Goal: Task Accomplishment & Management: Use online tool/utility

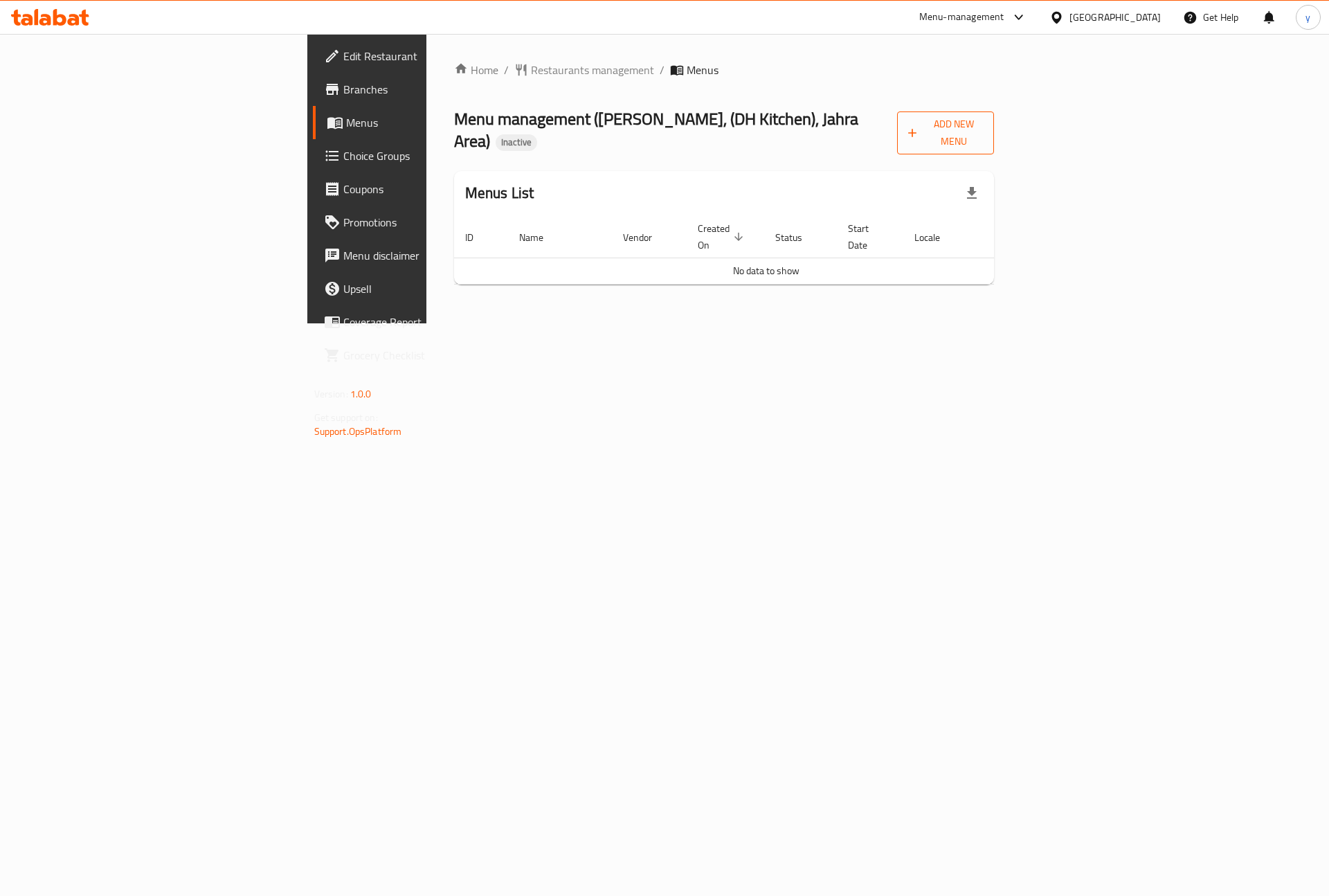
click at [983, 131] on span "Add New Menu" at bounding box center [946, 134] width 75 height 35
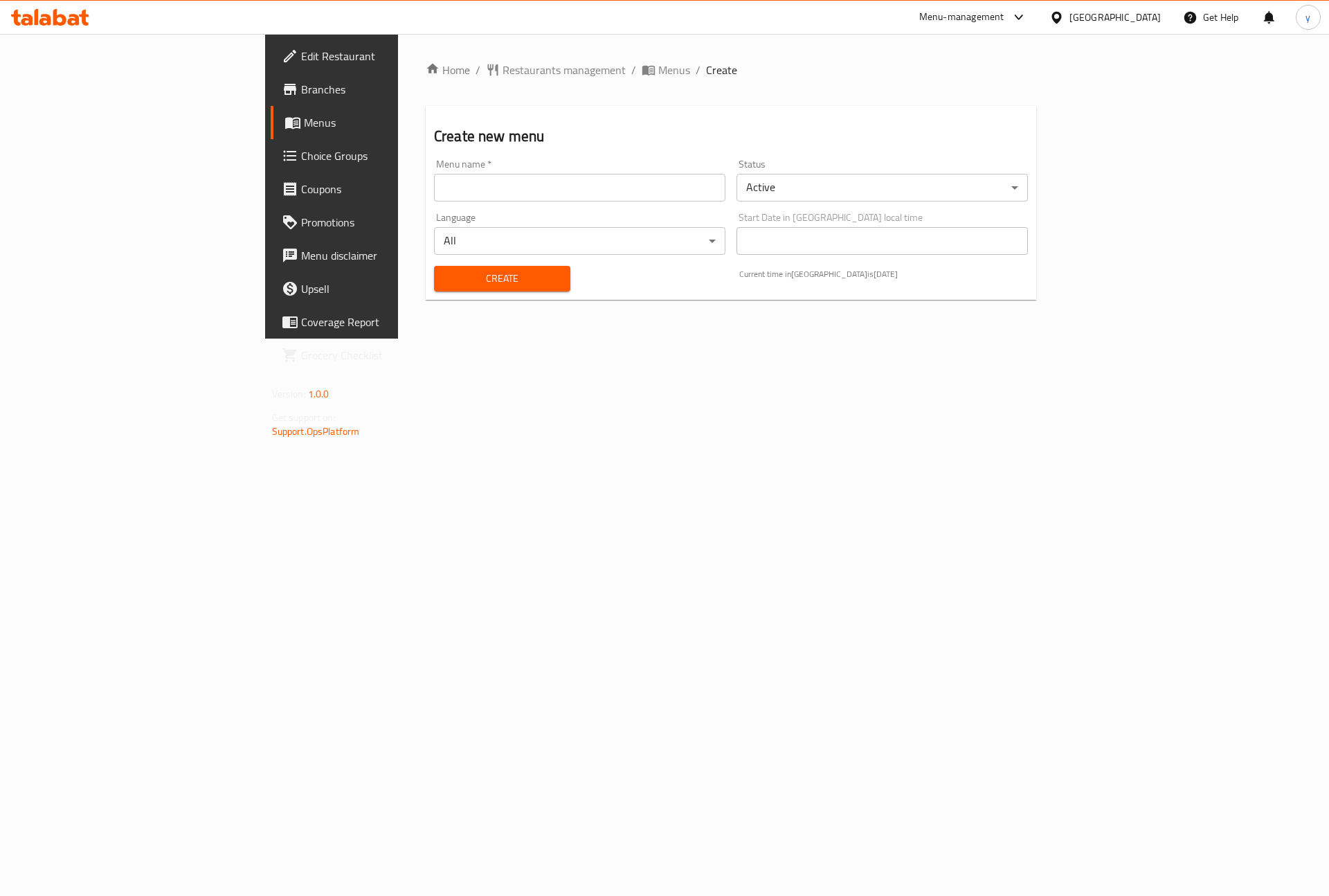
click at [499, 196] on input "text" at bounding box center [579, 187] width 292 height 27
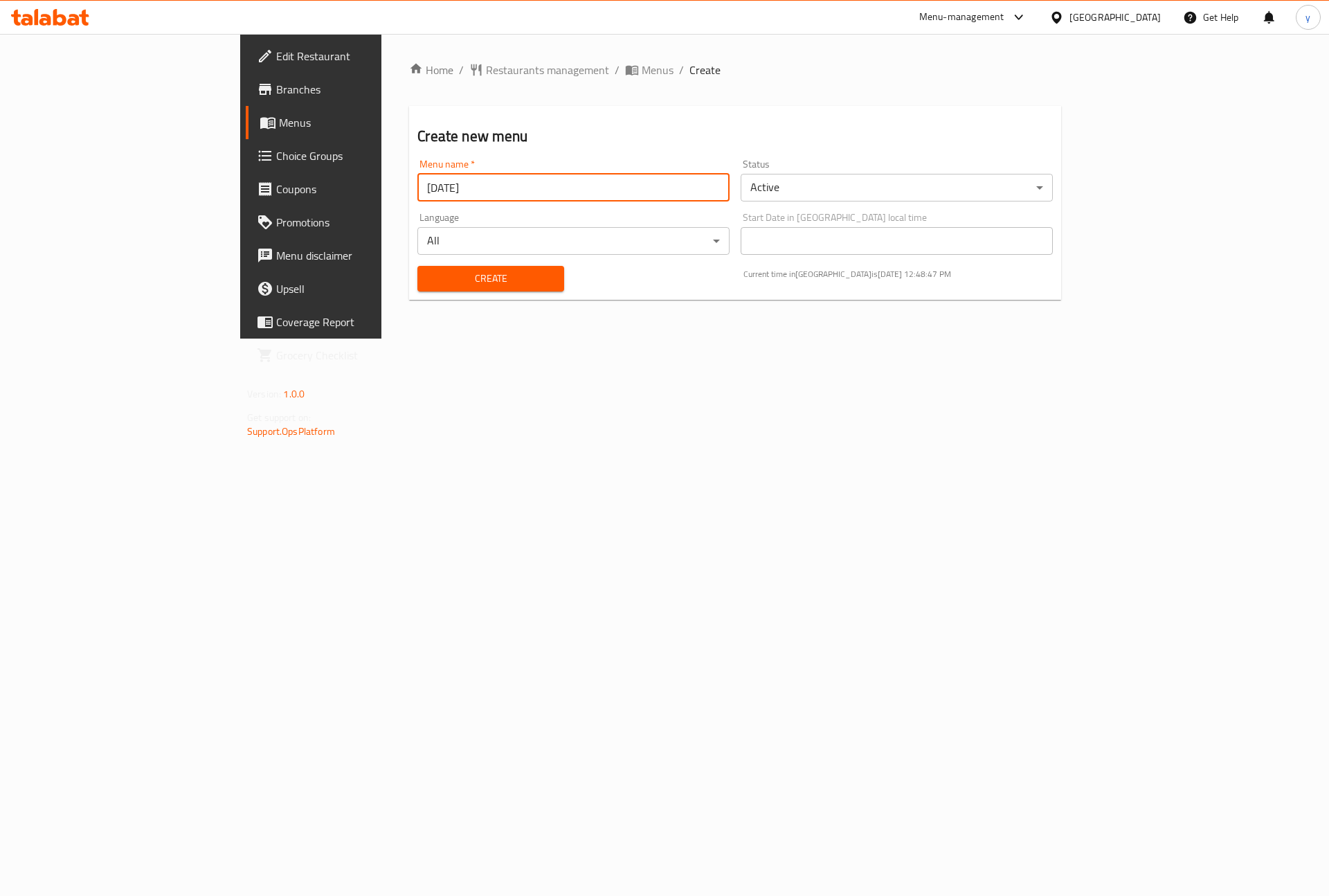
type input "8-9-2025"
click at [489, 285] on span "Create" at bounding box center [490, 279] width 124 height 18
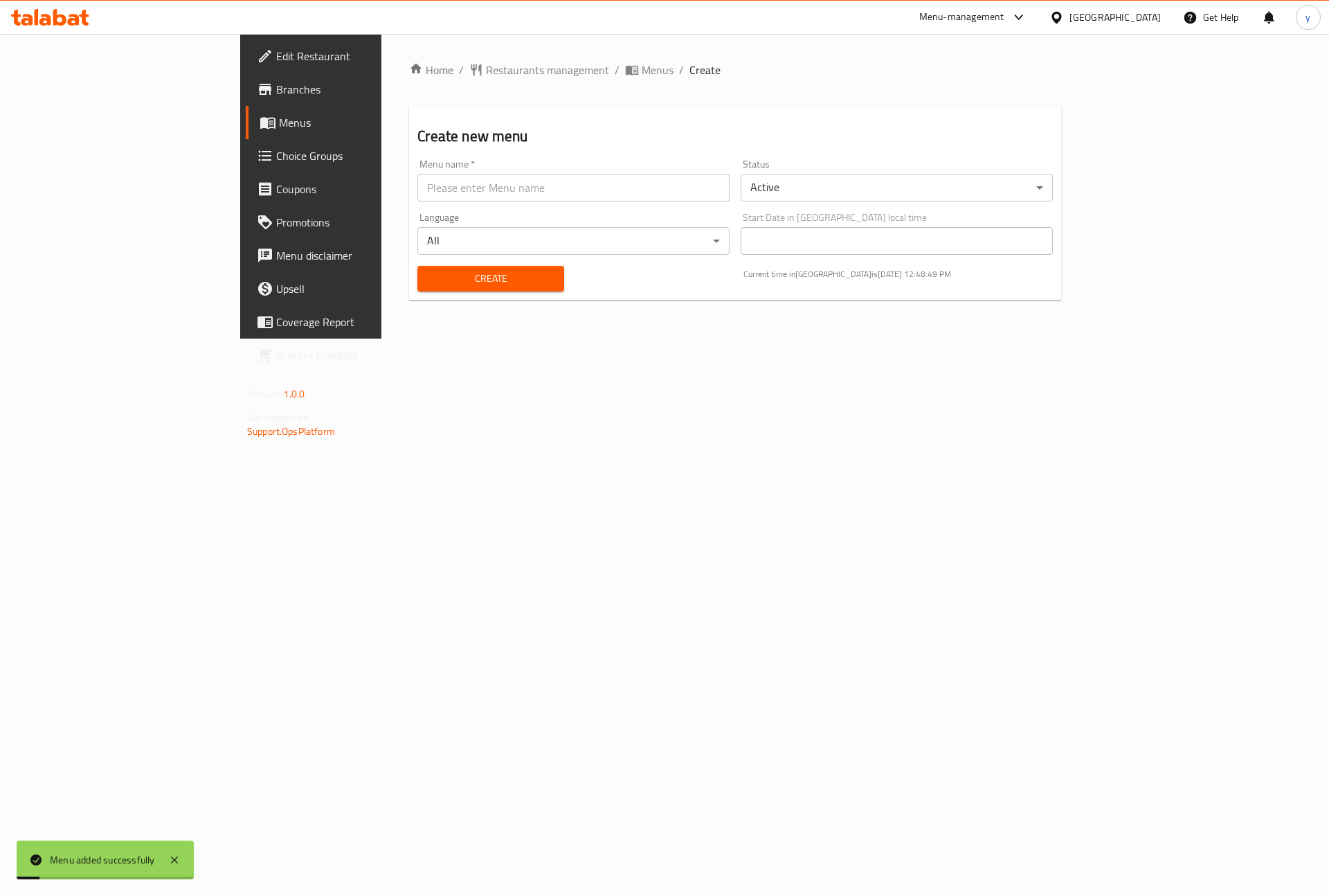
click at [279, 123] on span "Menus" at bounding box center [365, 122] width 173 height 17
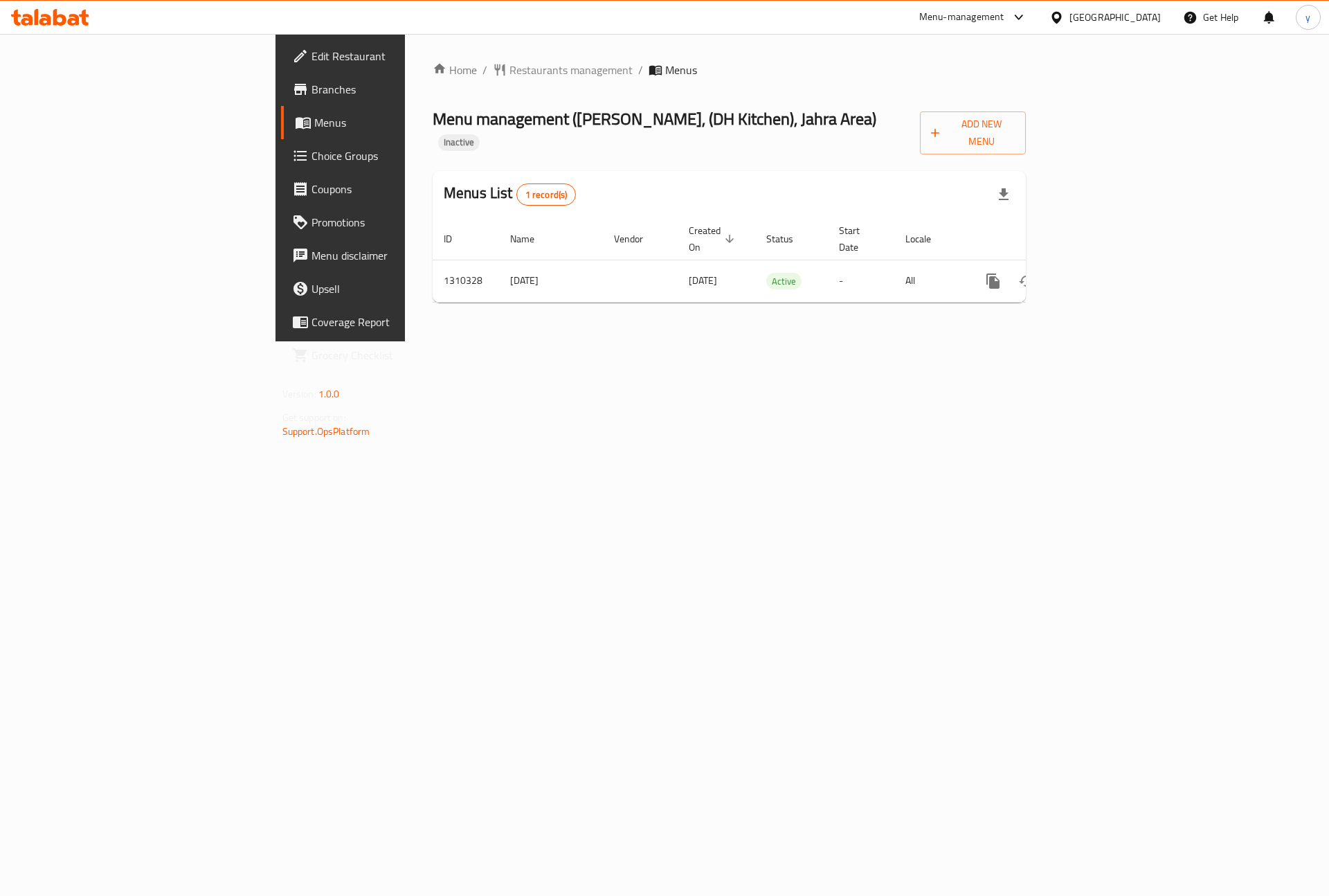
click at [312, 86] on span "Branches" at bounding box center [400, 89] width 176 height 17
click at [276, 65] on div "Edit Restaurant Branches Menus Choice Groups Coupons Promotions Menu disclaimer…" at bounding box center [665, 187] width 779 height 307
click at [312, 54] on span "Edit Restaurant" at bounding box center [400, 56] width 176 height 17
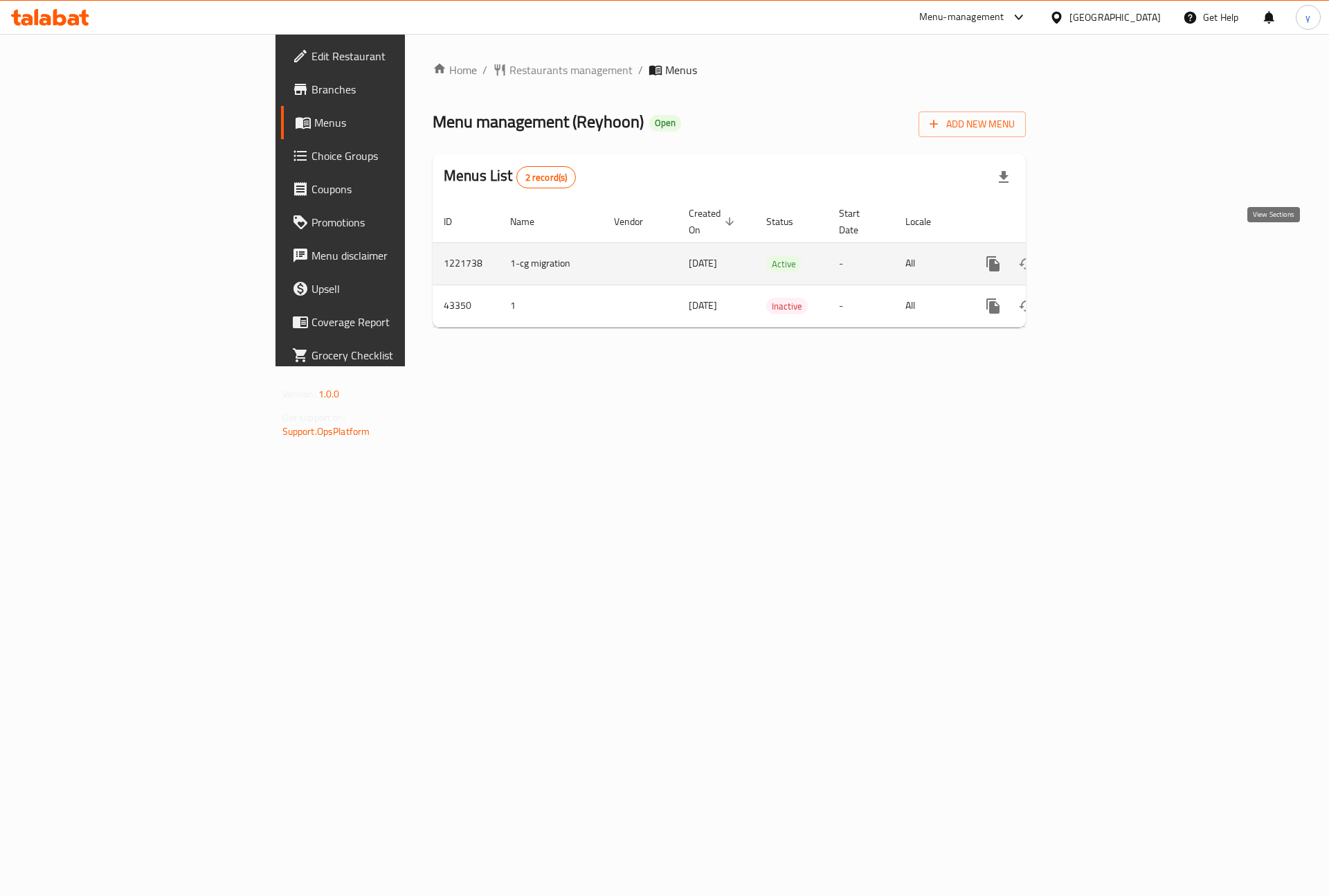
click at [1102, 255] on icon "enhanced table" at bounding box center [1093, 263] width 17 height 17
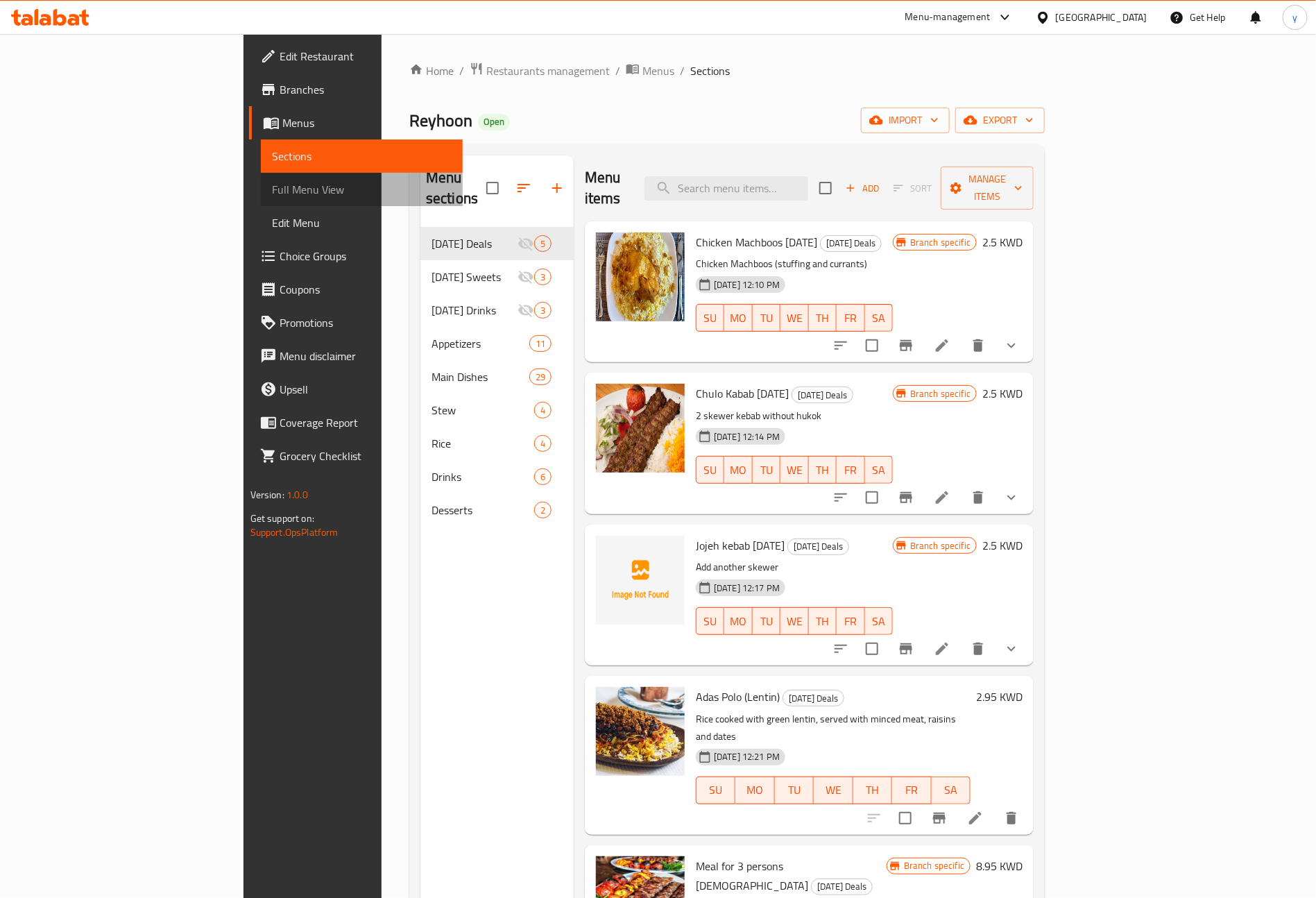
click at [272, 186] on span "Full Menu View" at bounding box center [361, 189] width 181 height 17
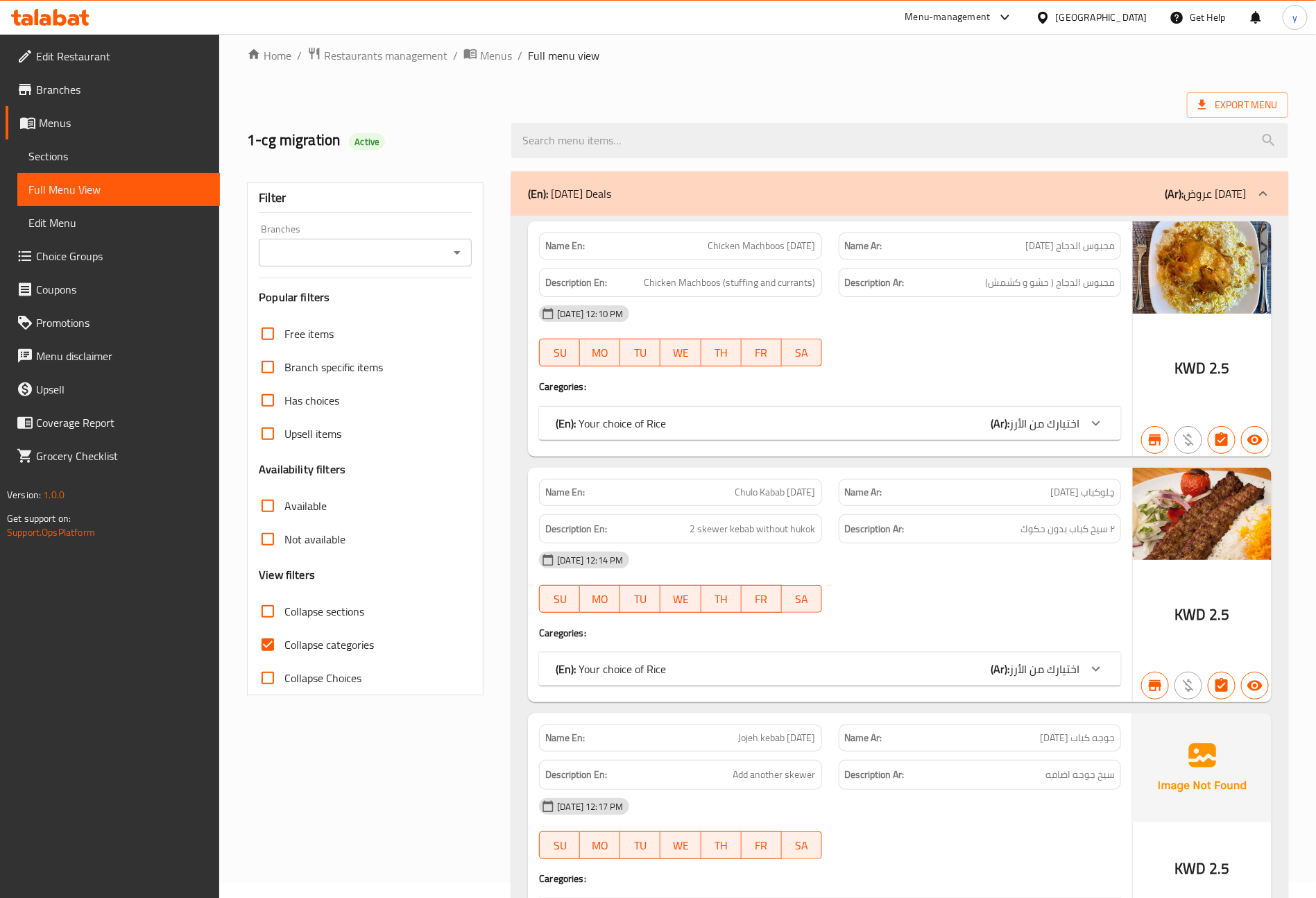
scroll to position [208, 0]
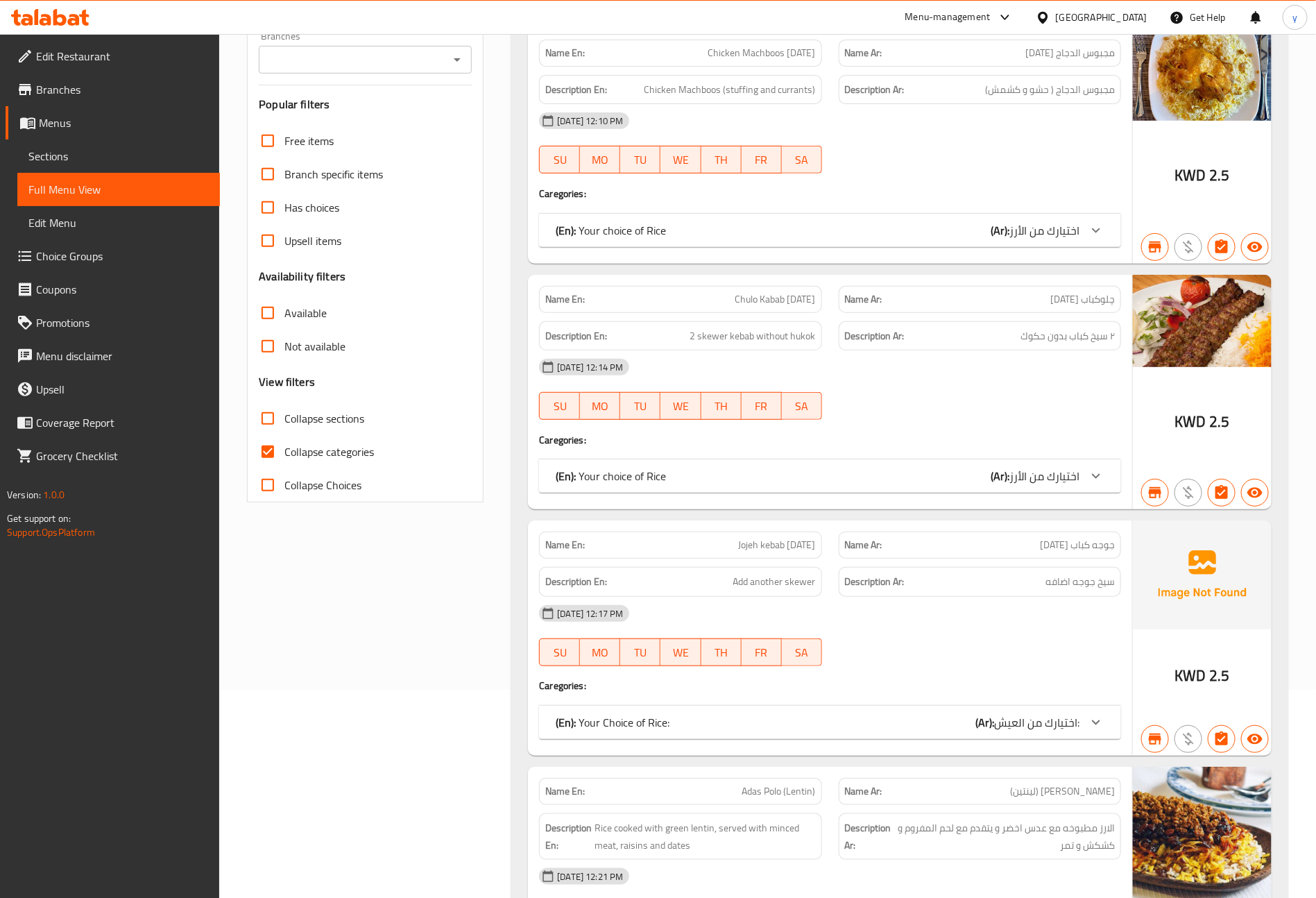
click at [270, 449] on input "Collapse categories" at bounding box center [268, 451] width 33 height 33
checkbox input "false"
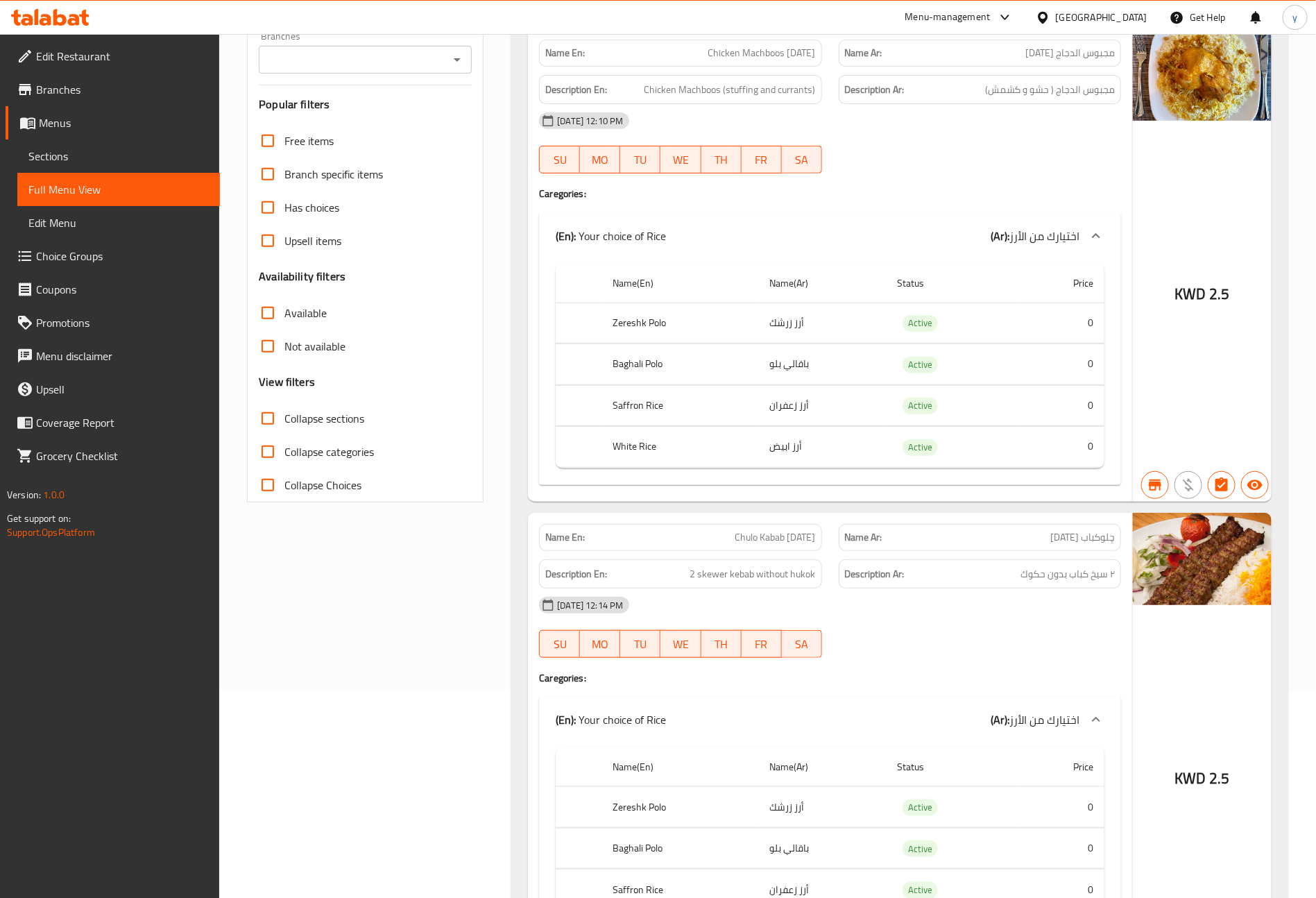
scroll to position [0, 0]
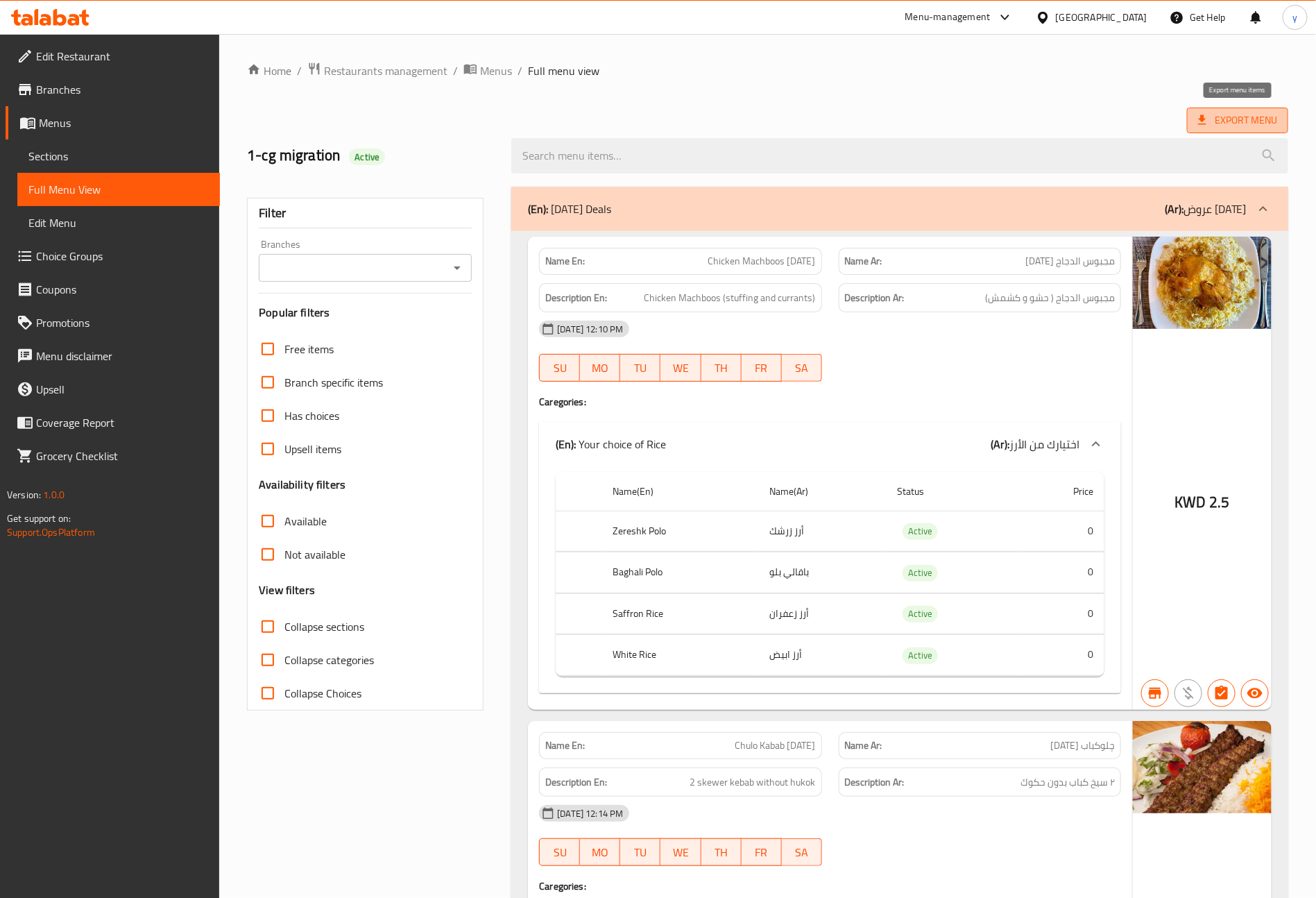
click at [1243, 121] on span "Export Menu" at bounding box center [1237, 120] width 79 height 18
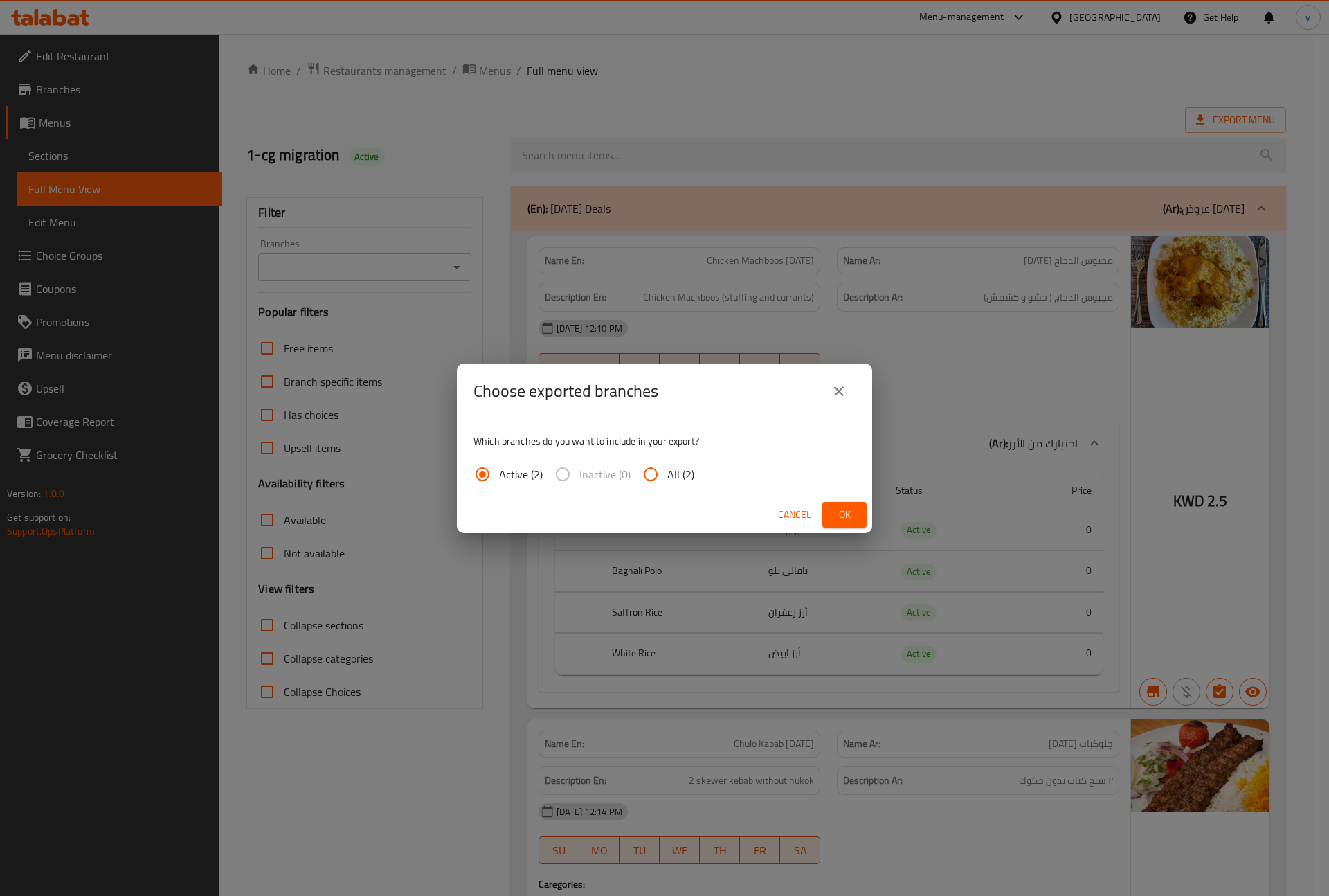
click at [645, 470] on input "All (2)" at bounding box center [650, 474] width 33 height 33
radio input "true"
click at [830, 515] on button "Ok" at bounding box center [844, 515] width 44 height 25
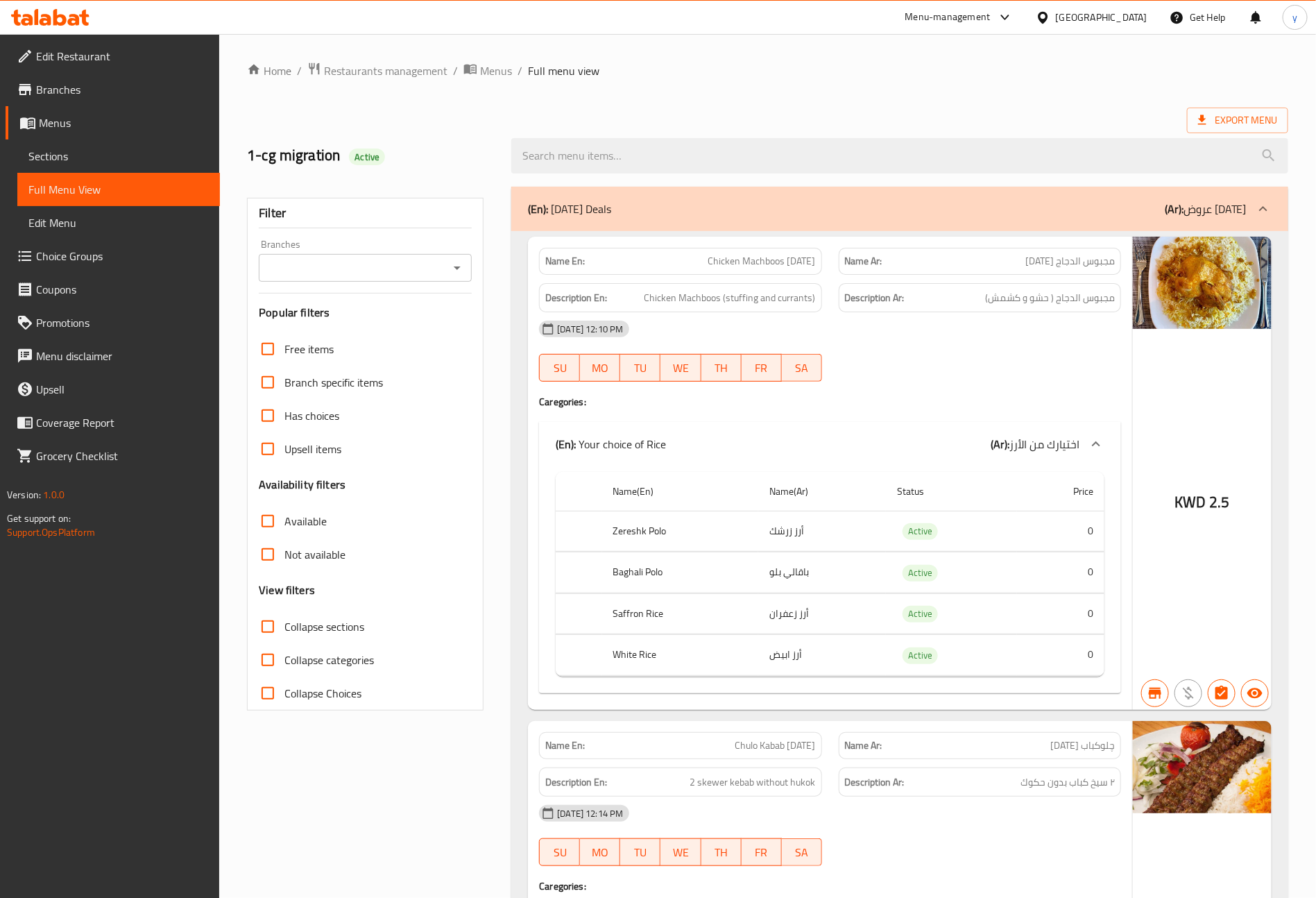
click at [70, 96] on span "Branches" at bounding box center [122, 89] width 173 height 17
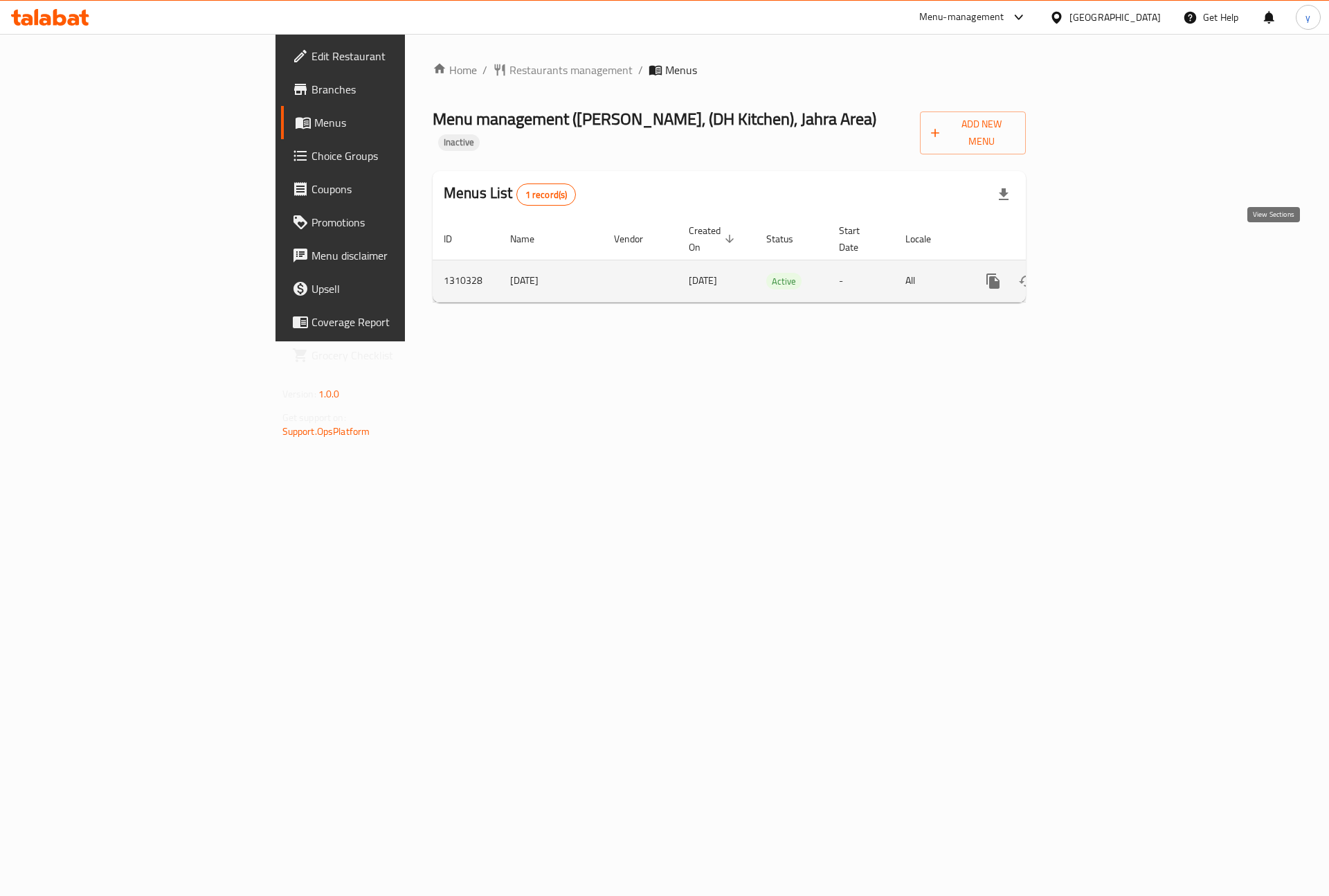
click at [1110, 264] on link "enhanced table" at bounding box center [1093, 281] width 33 height 33
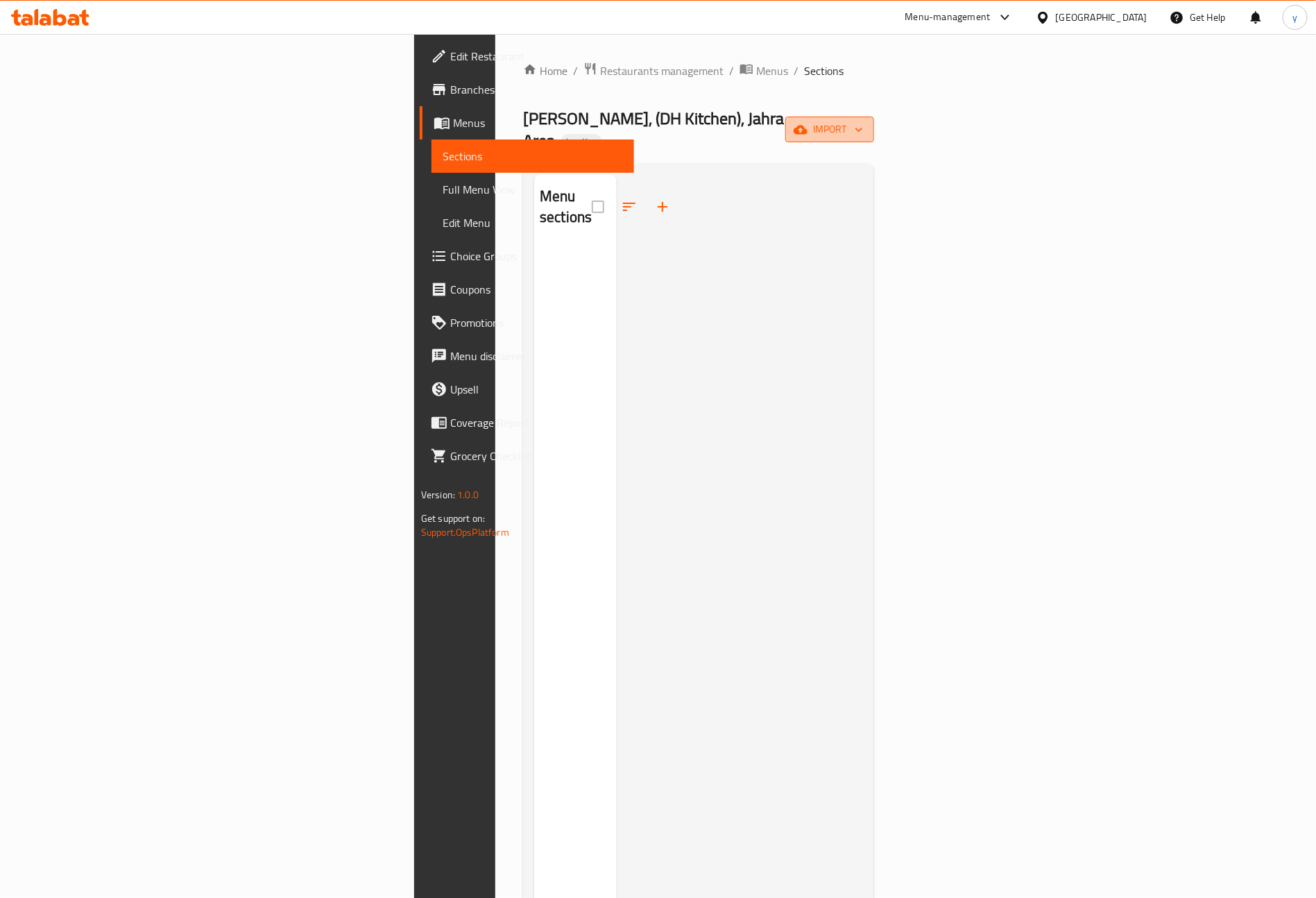
click at [863, 127] on span "import" at bounding box center [829, 130] width 66 height 18
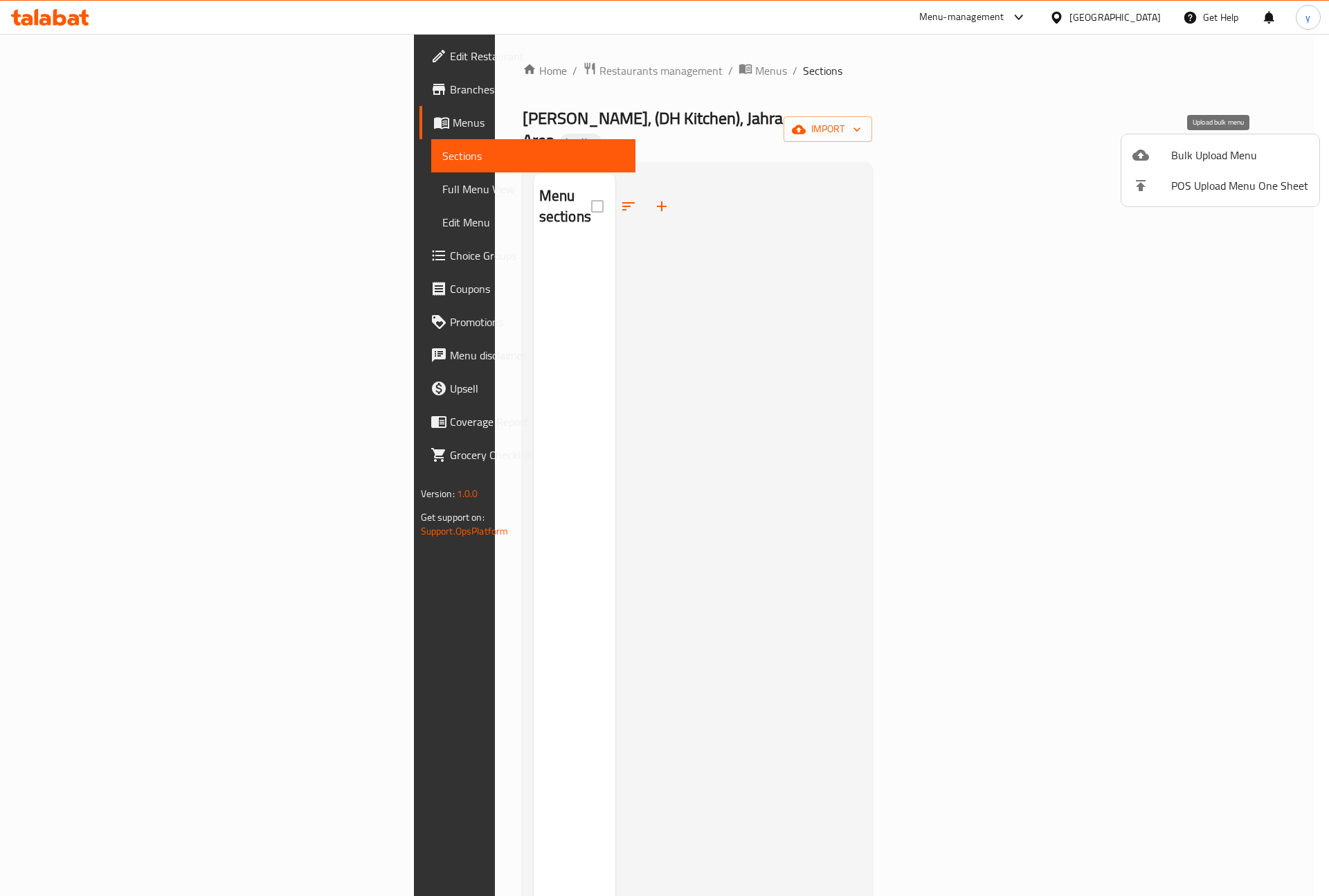
click at [1189, 161] on span "Bulk Upload Menu" at bounding box center [1240, 155] width 137 height 17
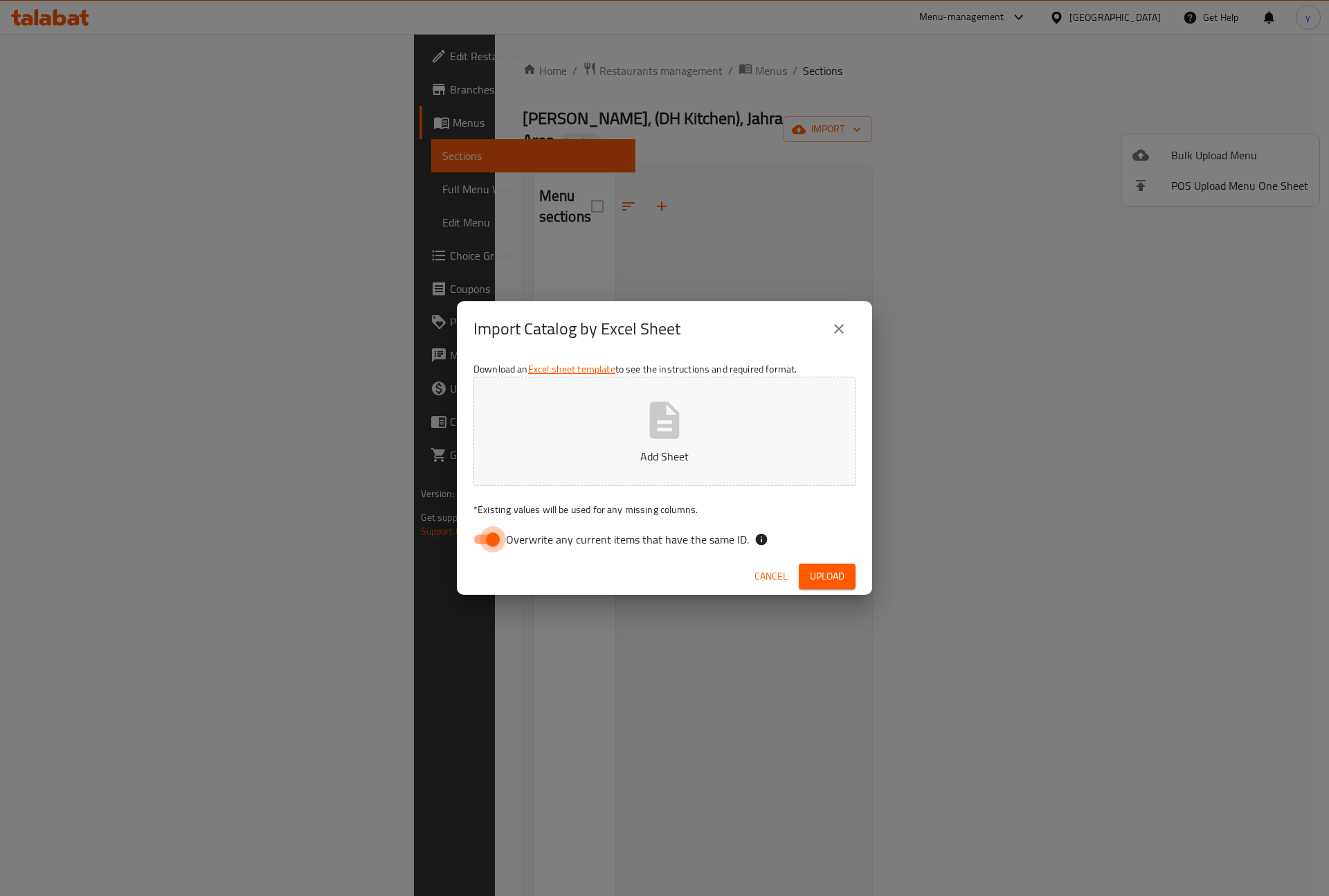
click at [484, 542] on input "Overwrite any current items that have the same ID." at bounding box center [492, 539] width 79 height 26
checkbox input "false"
click at [582, 447] on button "Add Sheet" at bounding box center [665, 431] width 382 height 109
click at [828, 569] on span "Upload" at bounding box center [828, 576] width 35 height 18
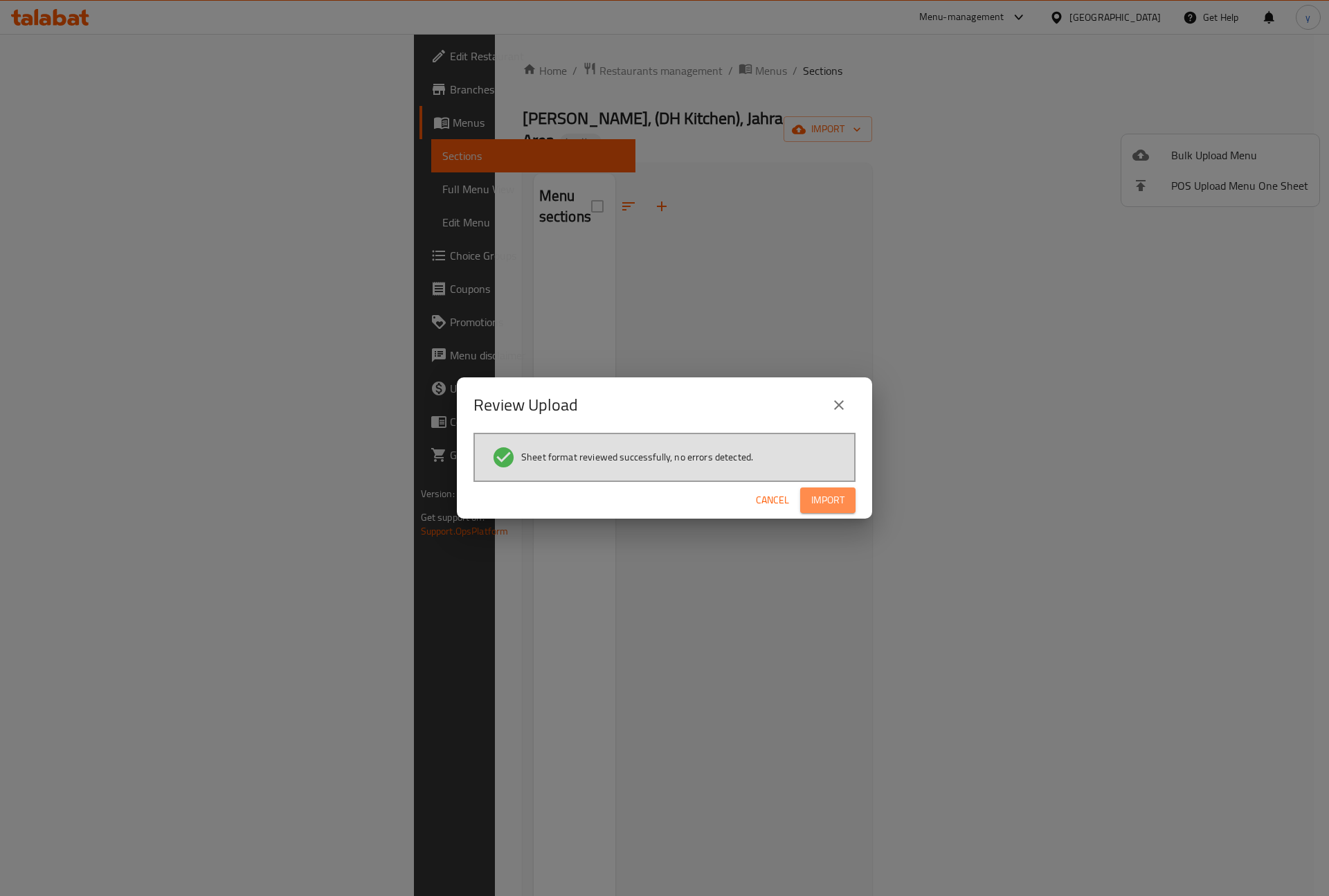
click at [825, 505] on span "Import" at bounding box center [828, 500] width 33 height 18
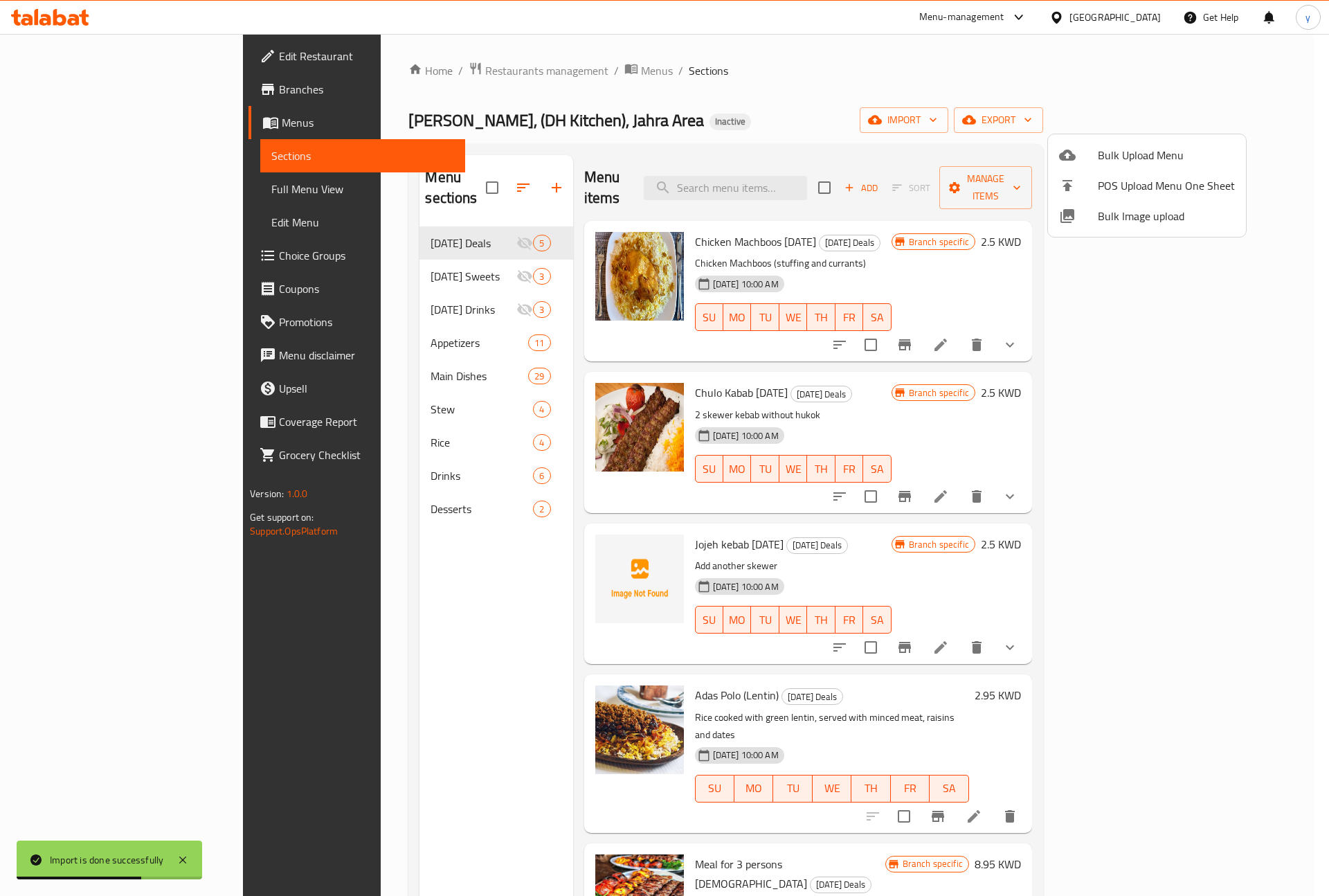
click at [64, 191] on div at bounding box center [664, 448] width 1329 height 896
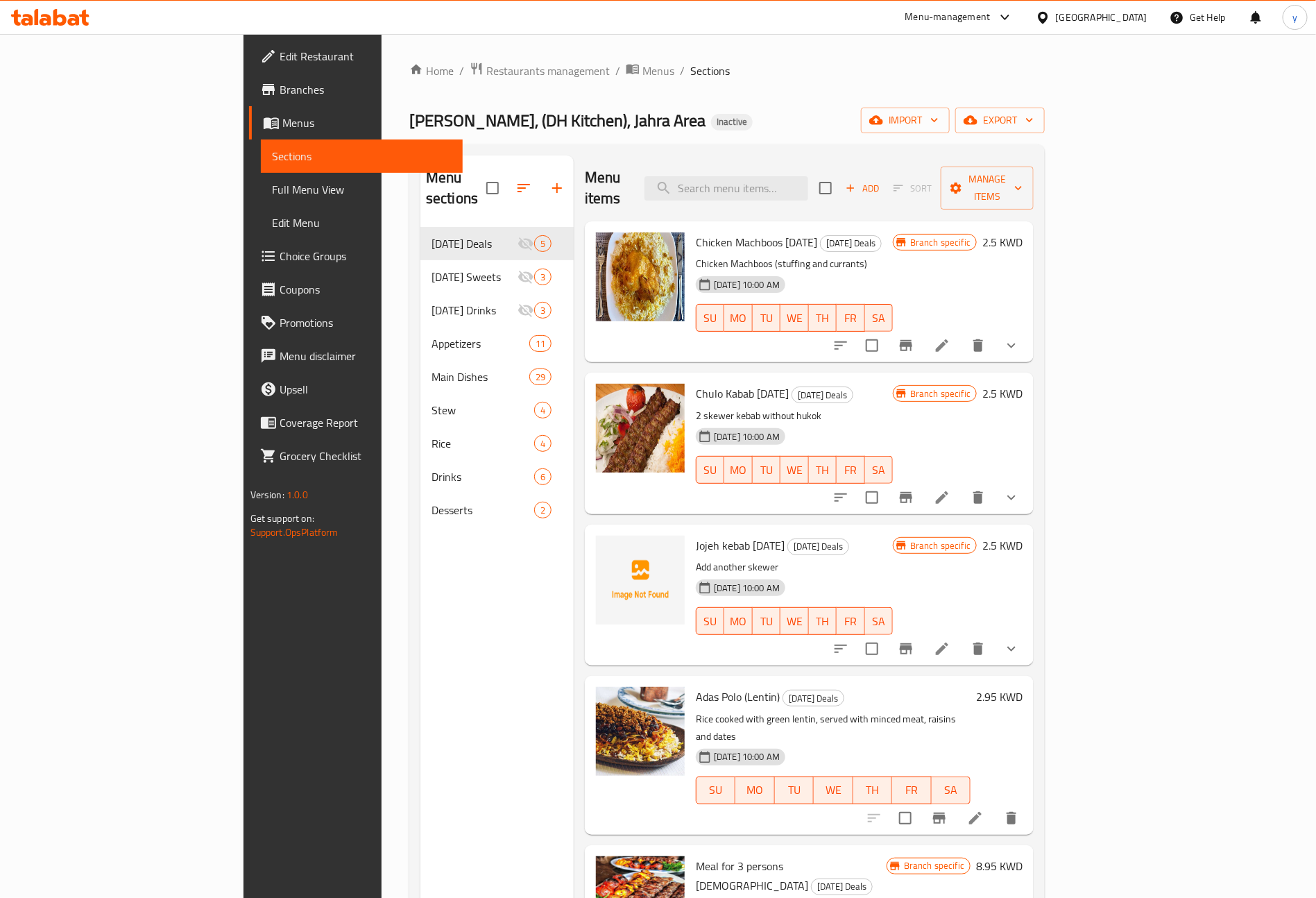
click at [272, 188] on span "Full Menu View" at bounding box center [361, 189] width 181 height 17
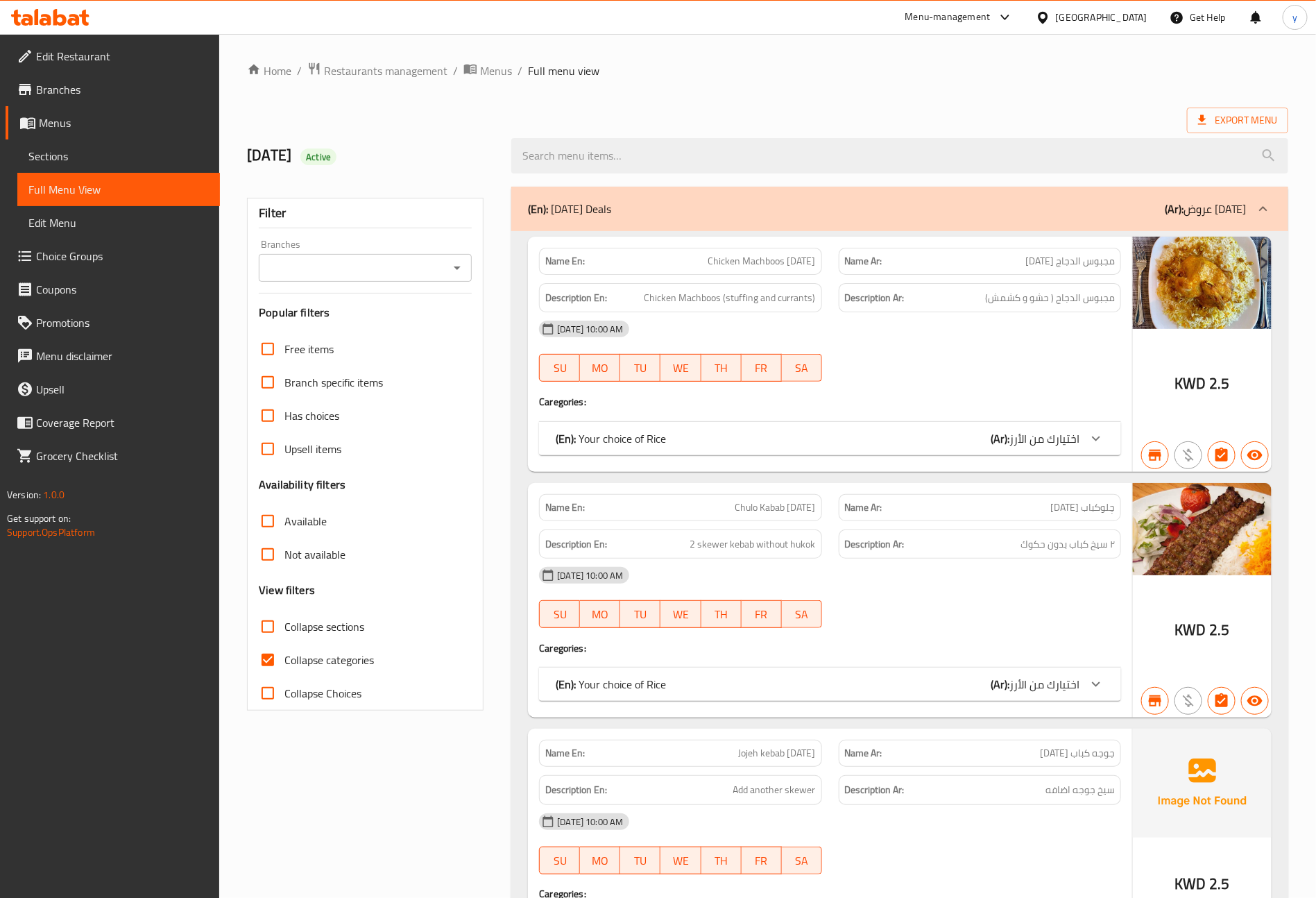
click at [267, 655] on input "Collapse categories" at bounding box center [268, 660] width 33 height 33
checkbox input "false"
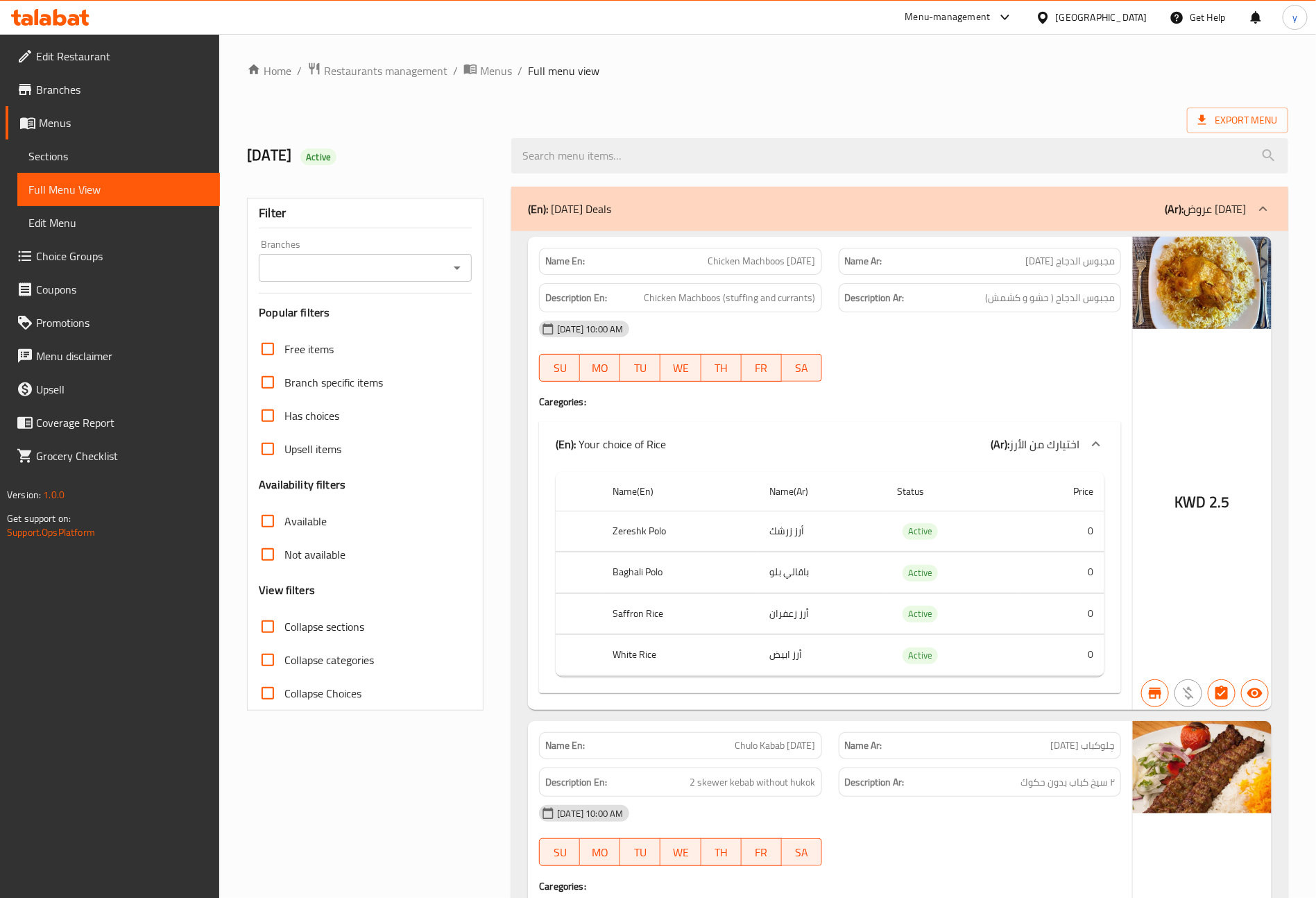
click at [59, 95] on span "Branches" at bounding box center [122, 89] width 173 height 17
